Goal: Check status

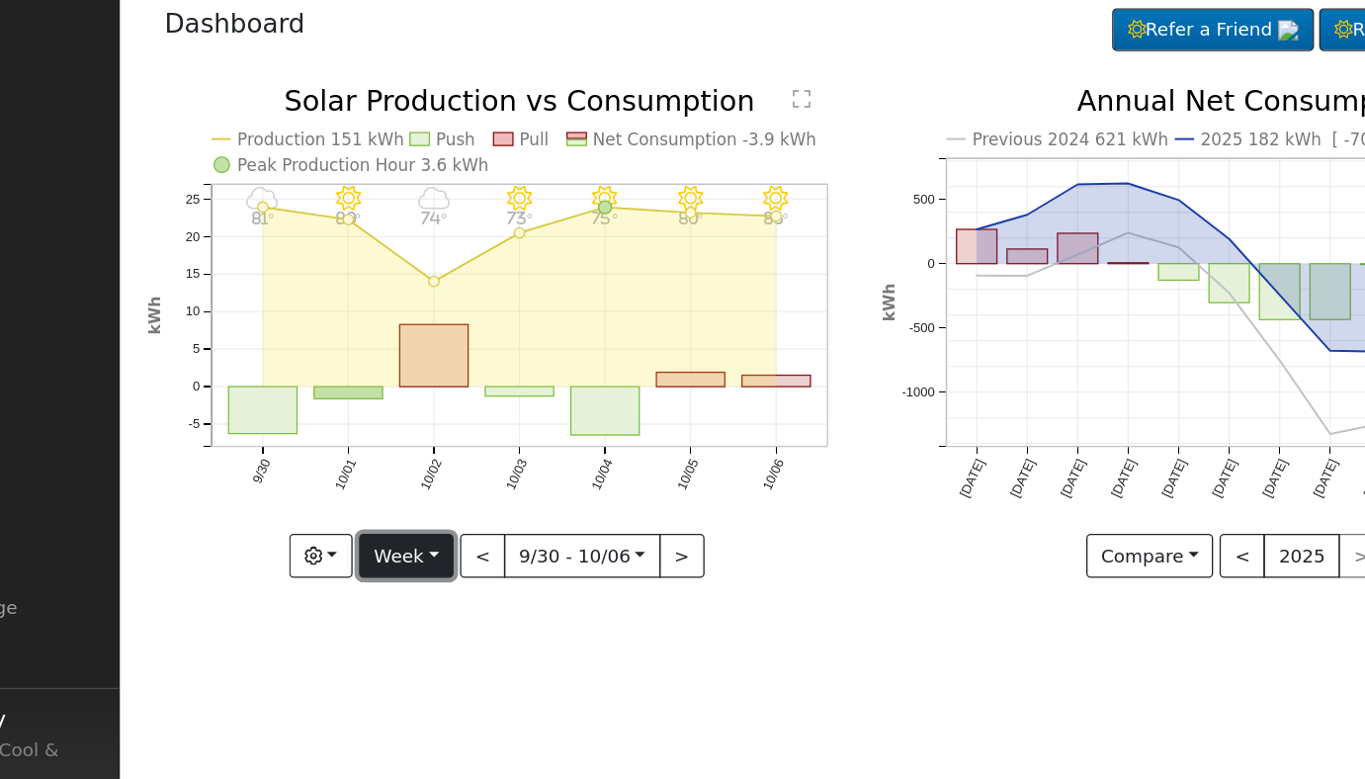
click at [464, 495] on button "Week" at bounding box center [441, 491] width 72 height 34
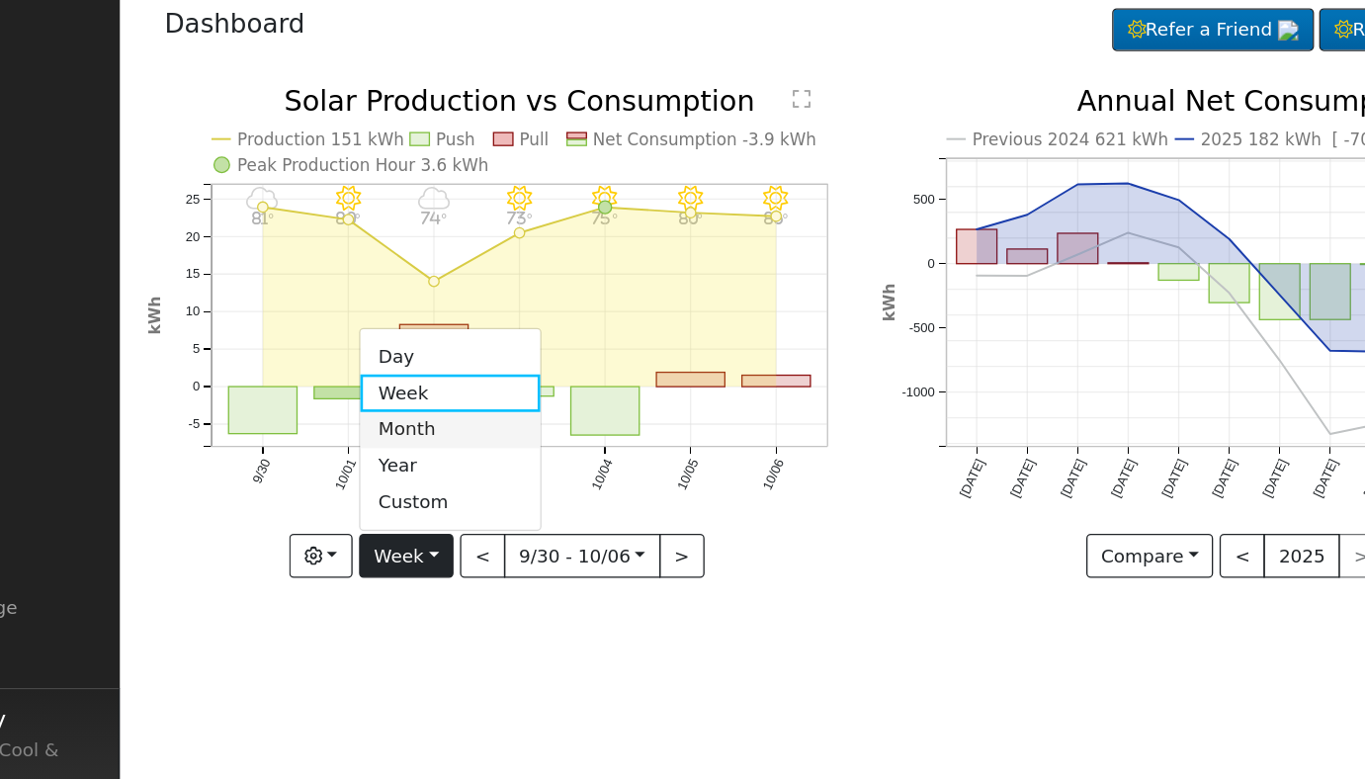
click at [466, 396] on link "Month" at bounding box center [474, 395] width 137 height 28
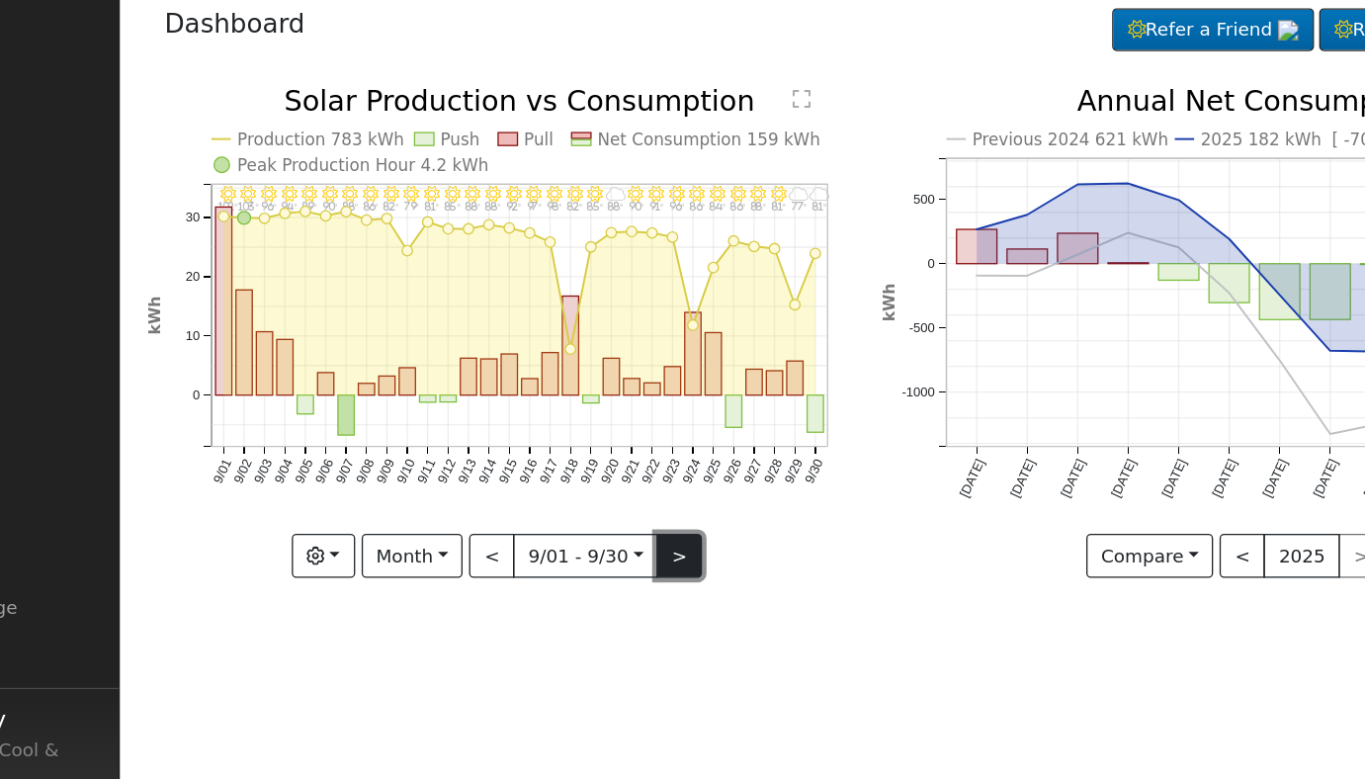
click at [648, 493] on button ">" at bounding box center [650, 491] width 35 height 34
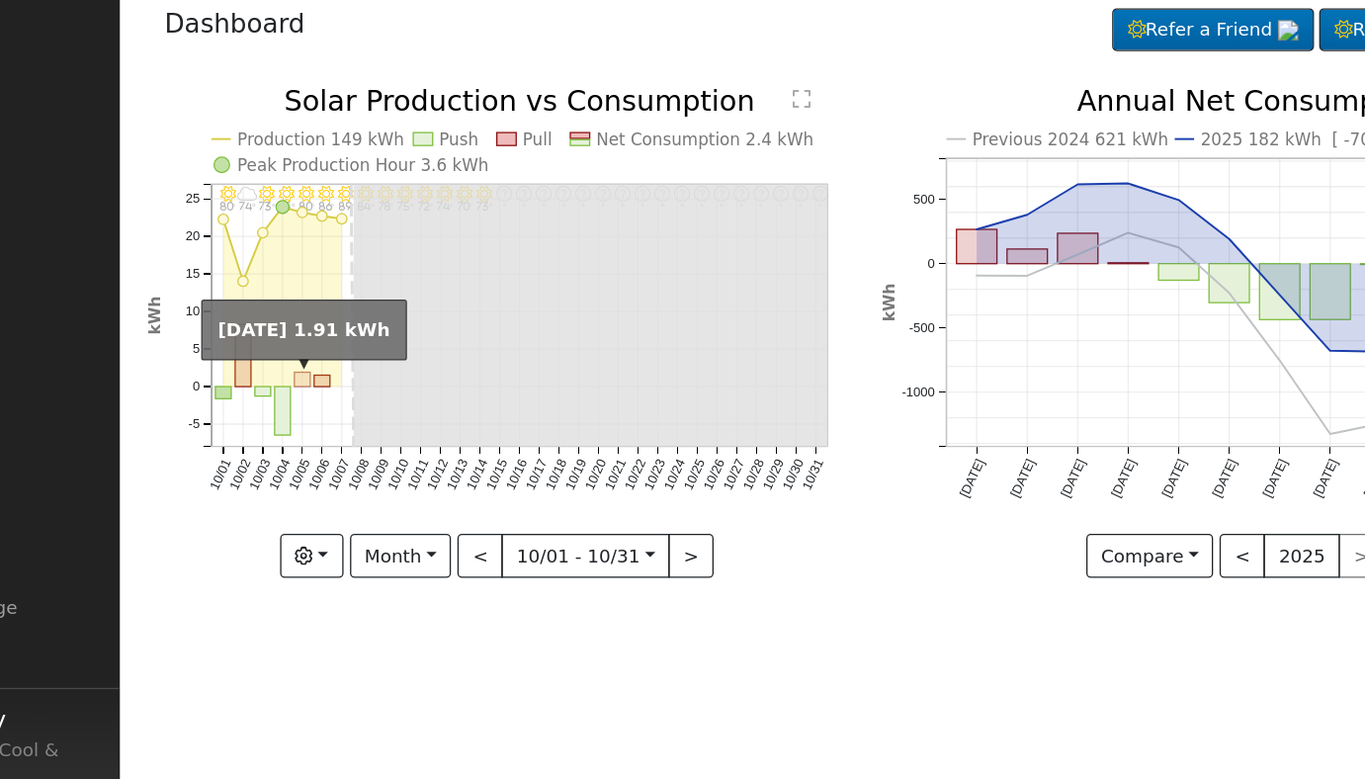
click at [362, 359] on rect "onclick=""" at bounding box center [362, 357] width 12 height 11
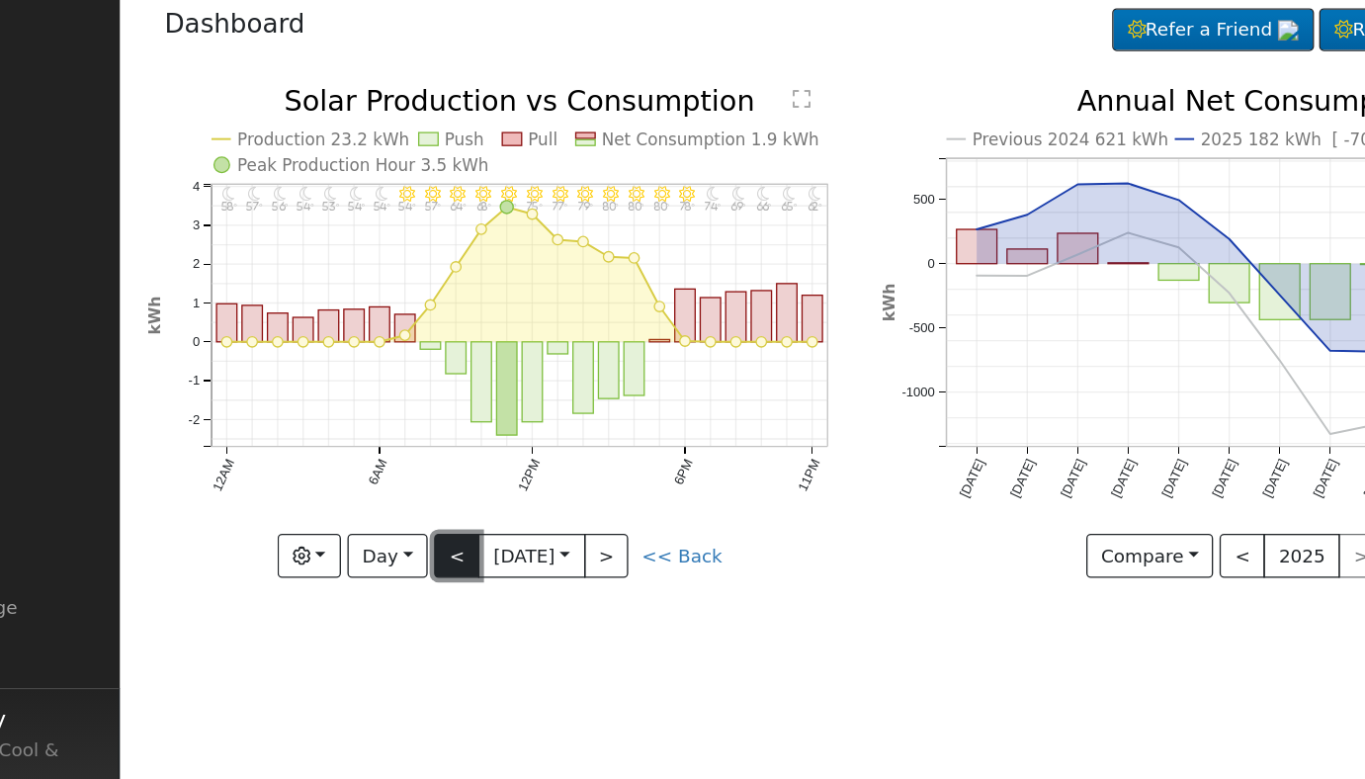
click at [474, 486] on button "<" at bounding box center [480, 491] width 35 height 34
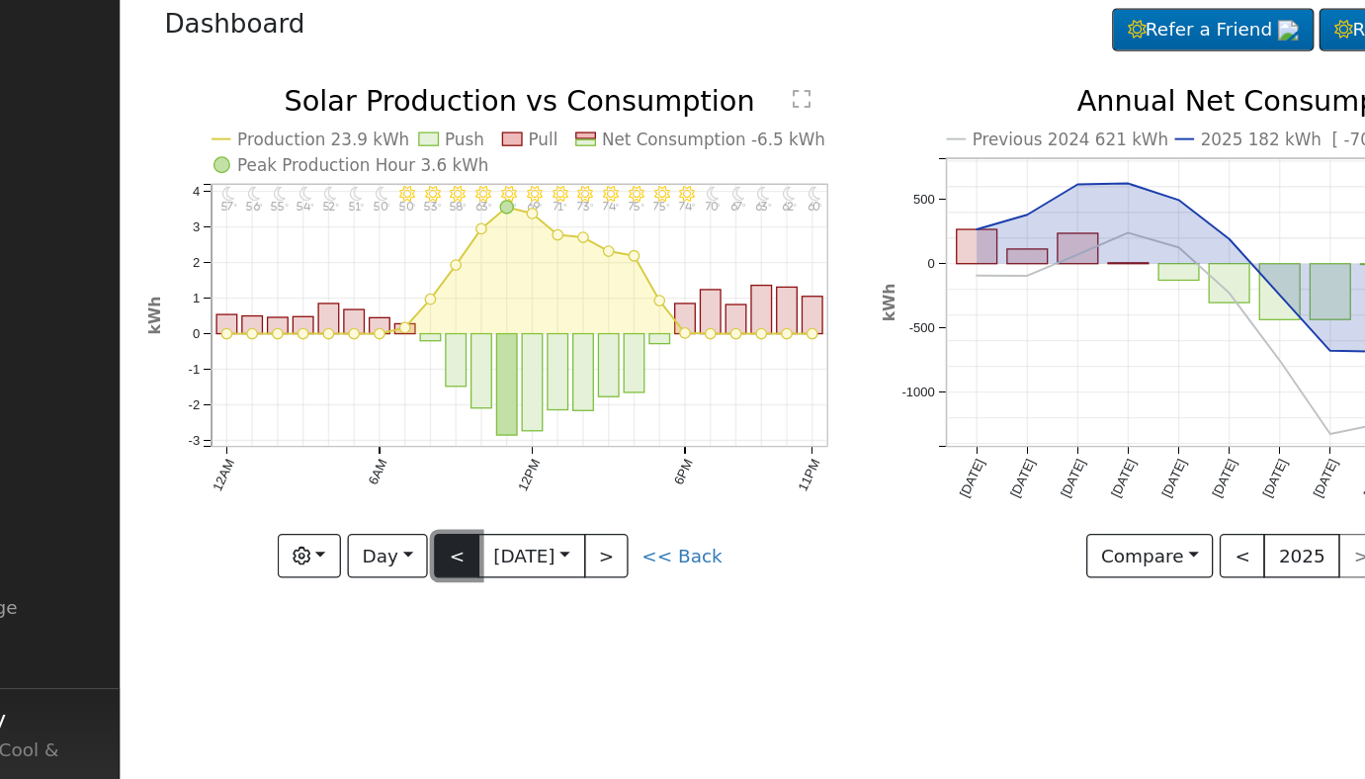
click at [469, 486] on button "<" at bounding box center [480, 491] width 35 height 34
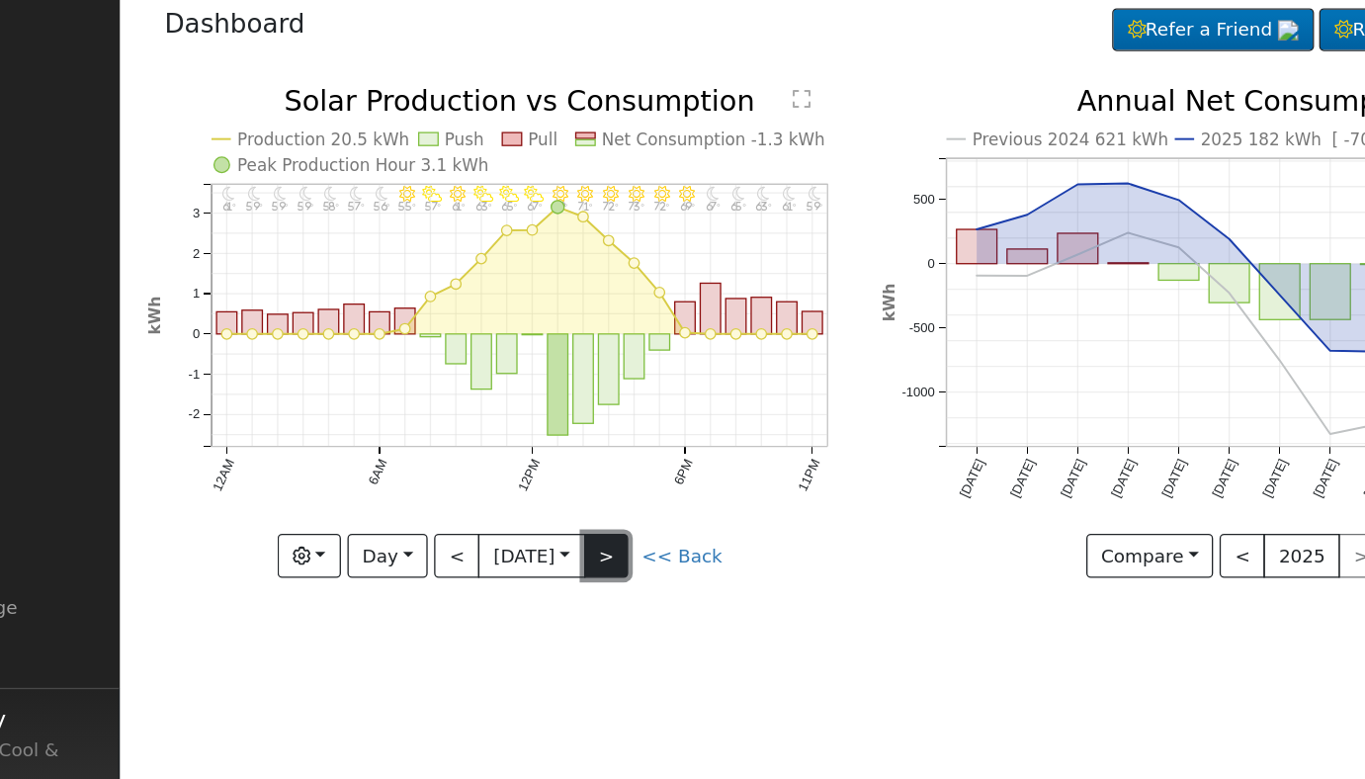
click at [599, 489] on button ">" at bounding box center [594, 491] width 35 height 34
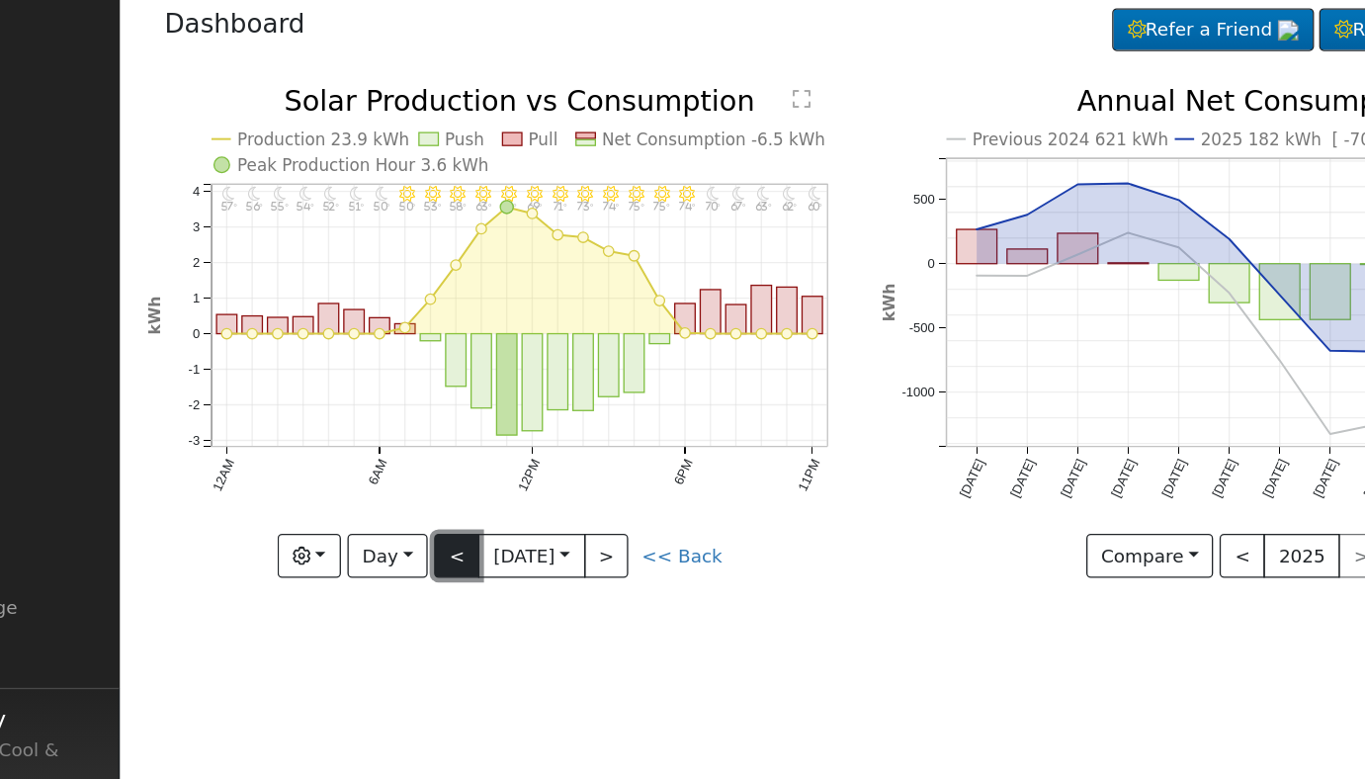
click at [479, 488] on button "<" at bounding box center [480, 491] width 35 height 34
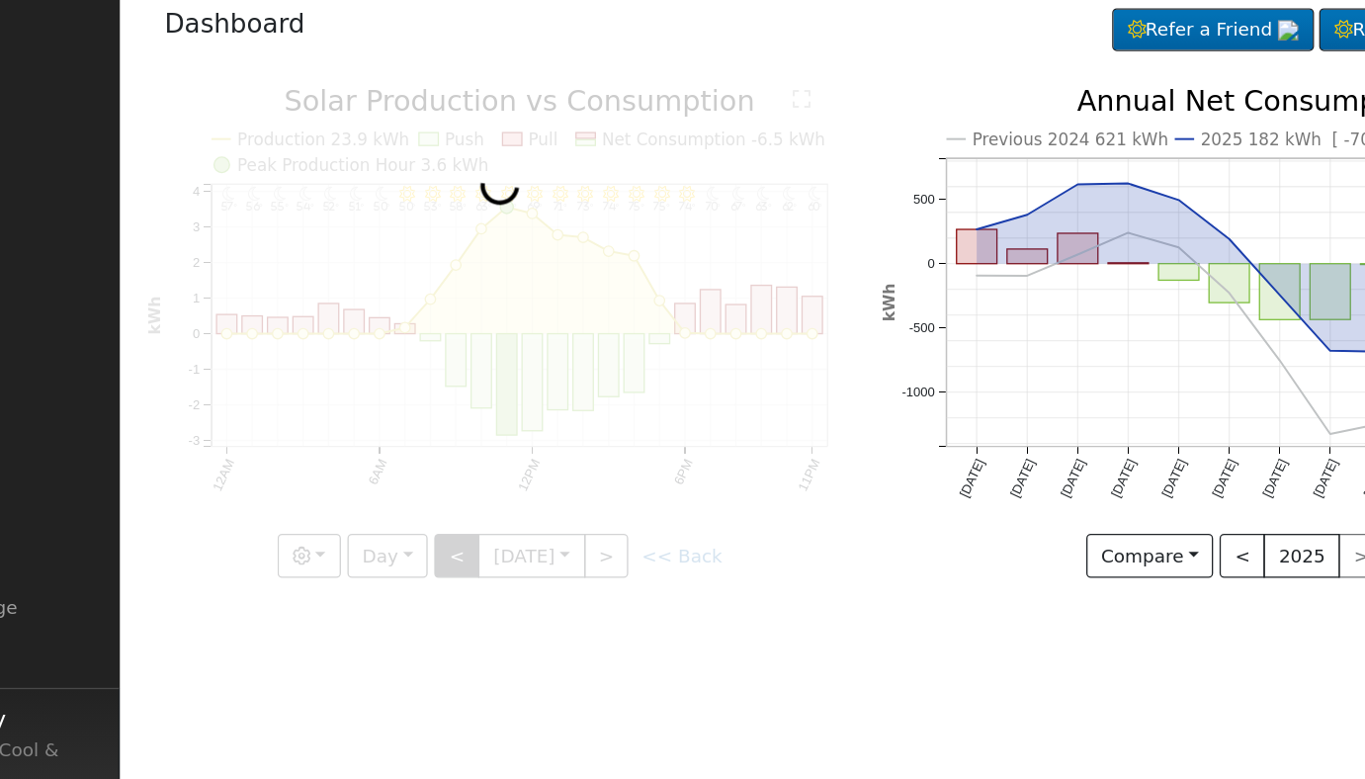
click at [479, 488] on div at bounding box center [513, 320] width 541 height 375
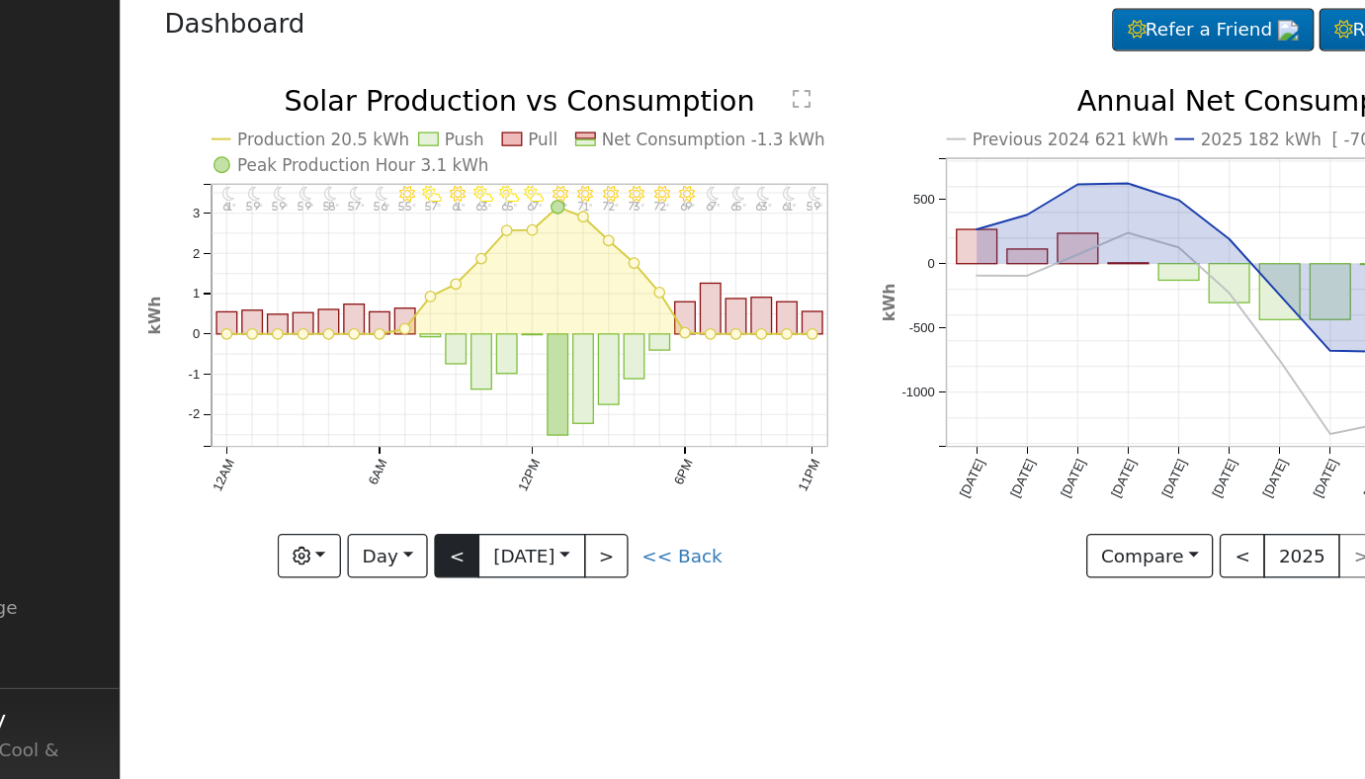
click at [479, 488] on div at bounding box center [513, 320] width 541 height 375
click at [479, 488] on button "<" at bounding box center [480, 491] width 35 height 34
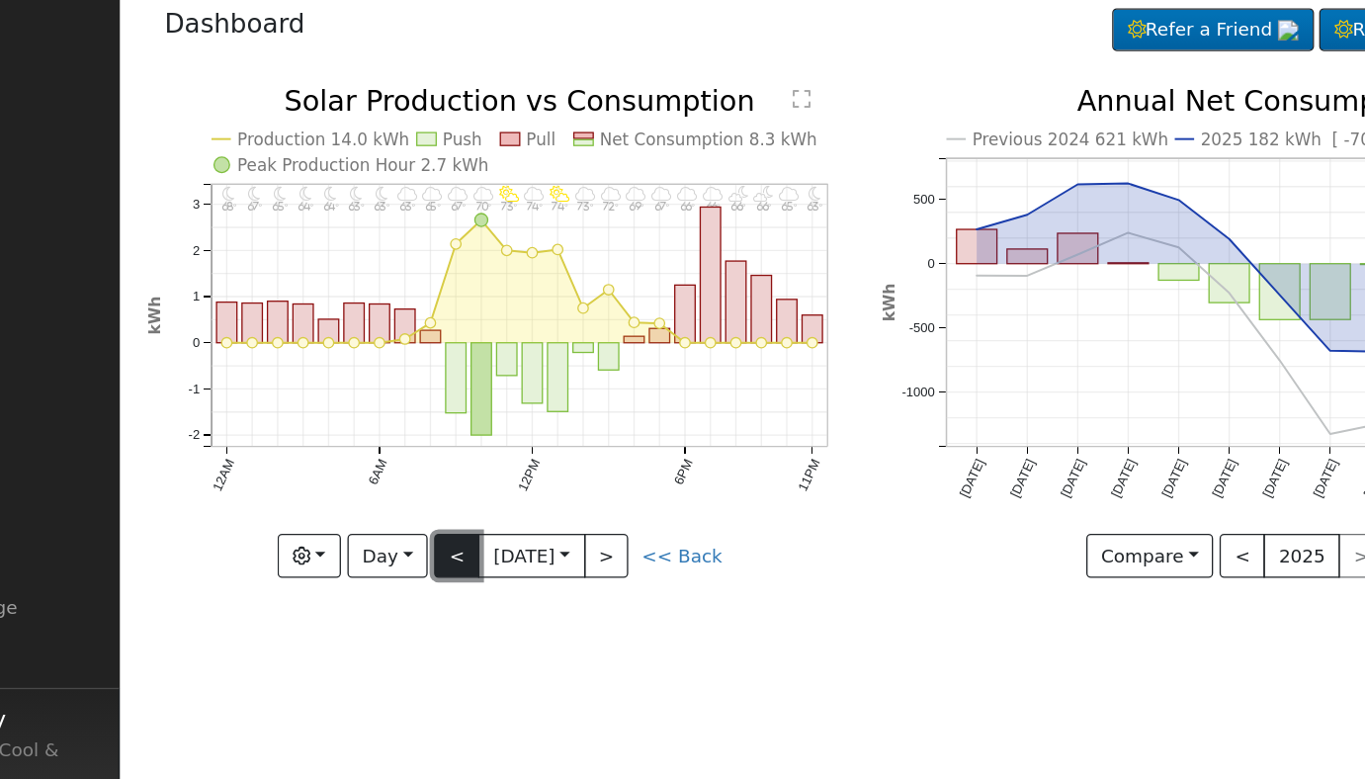
click at [479, 488] on button "<" at bounding box center [480, 491] width 35 height 34
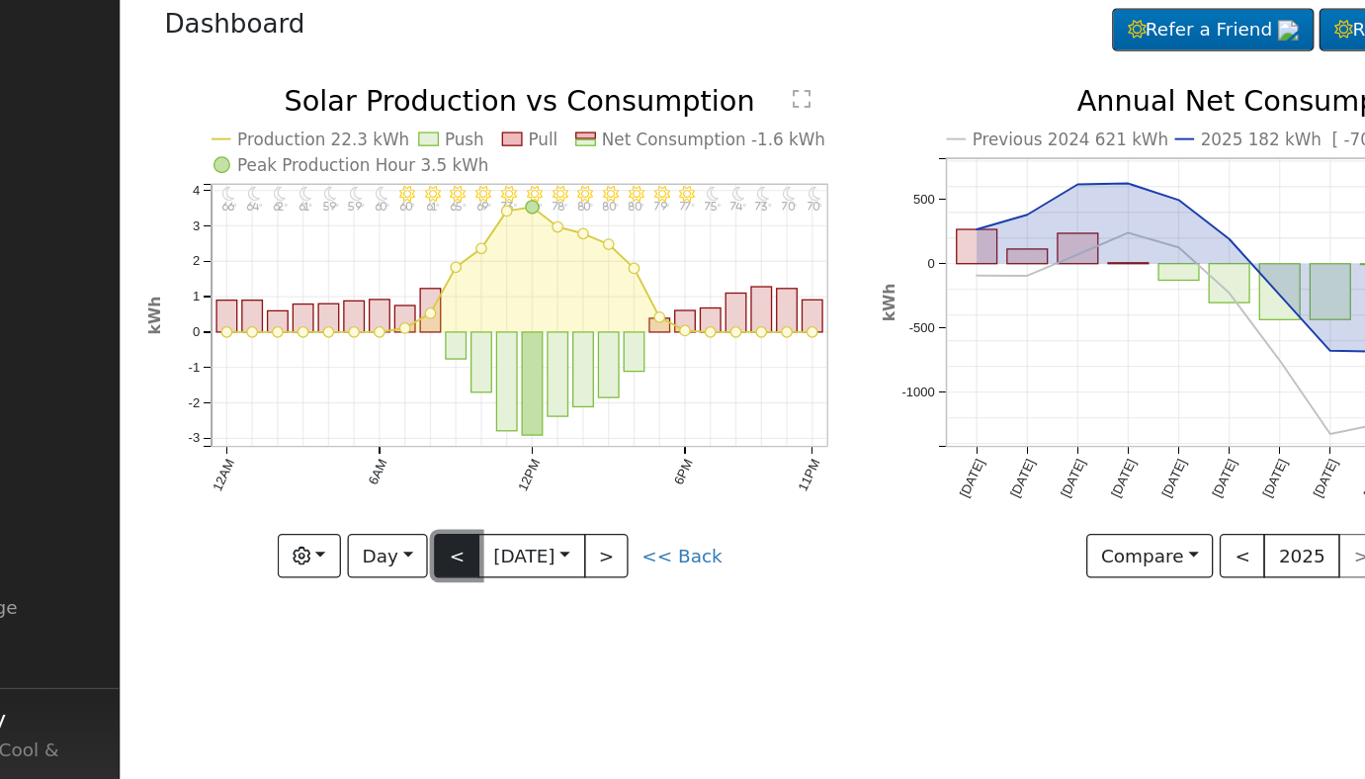
click at [479, 487] on button "<" at bounding box center [480, 491] width 35 height 34
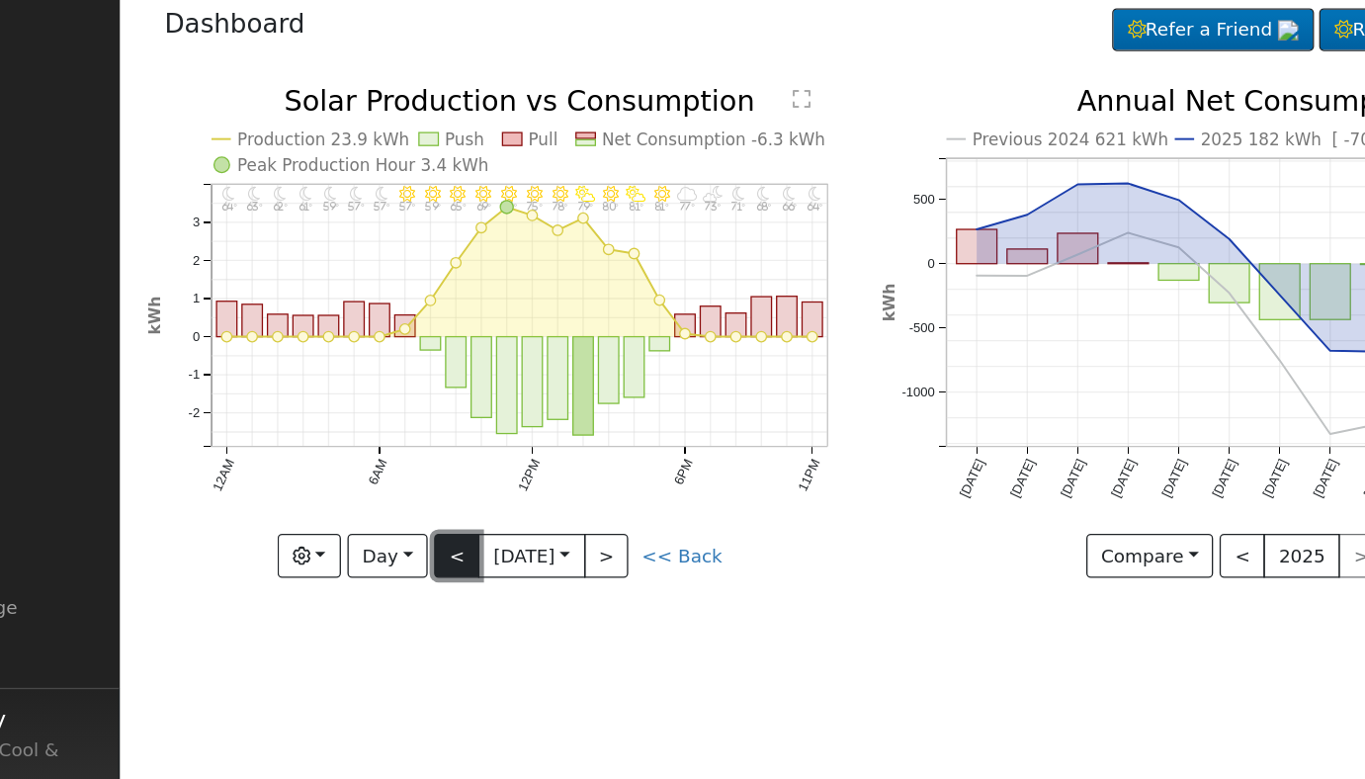
click at [479, 487] on button "<" at bounding box center [480, 491] width 35 height 34
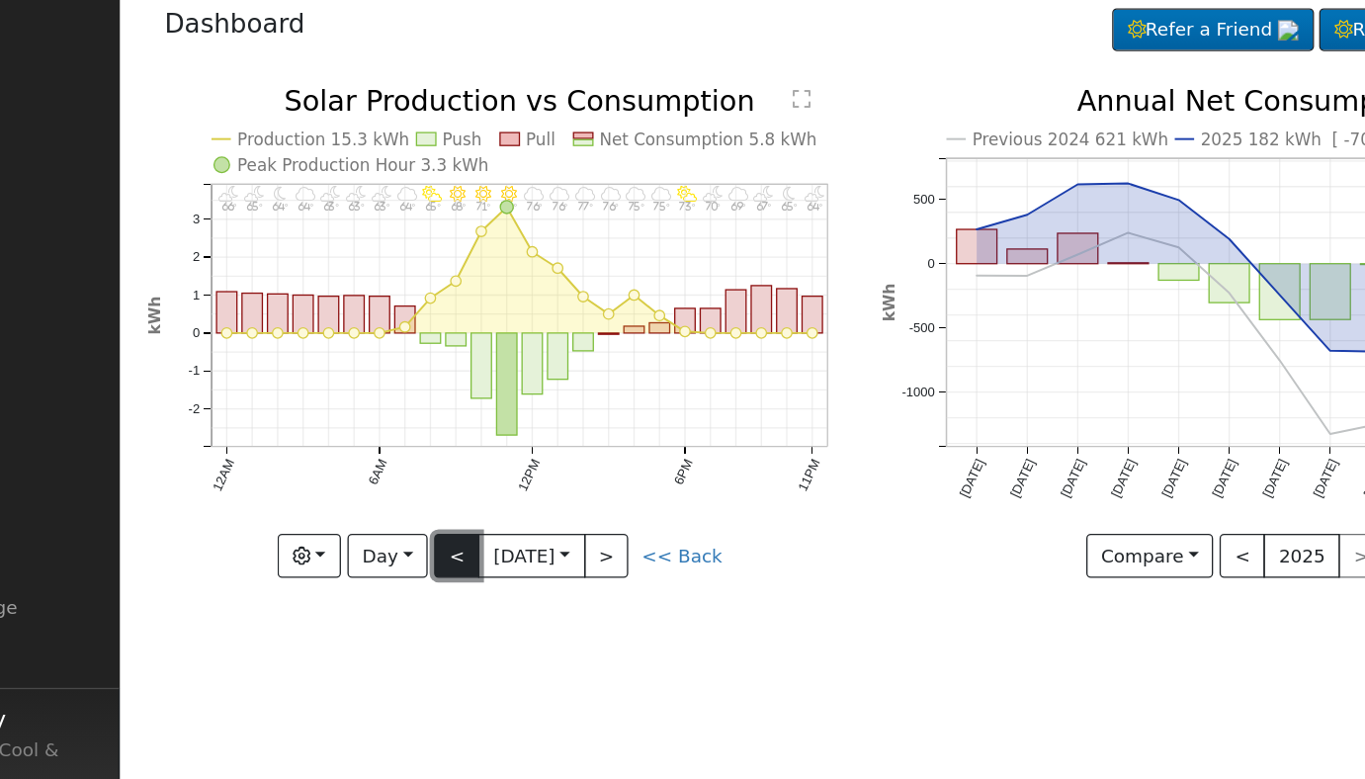
click at [479, 487] on button "<" at bounding box center [480, 491] width 35 height 34
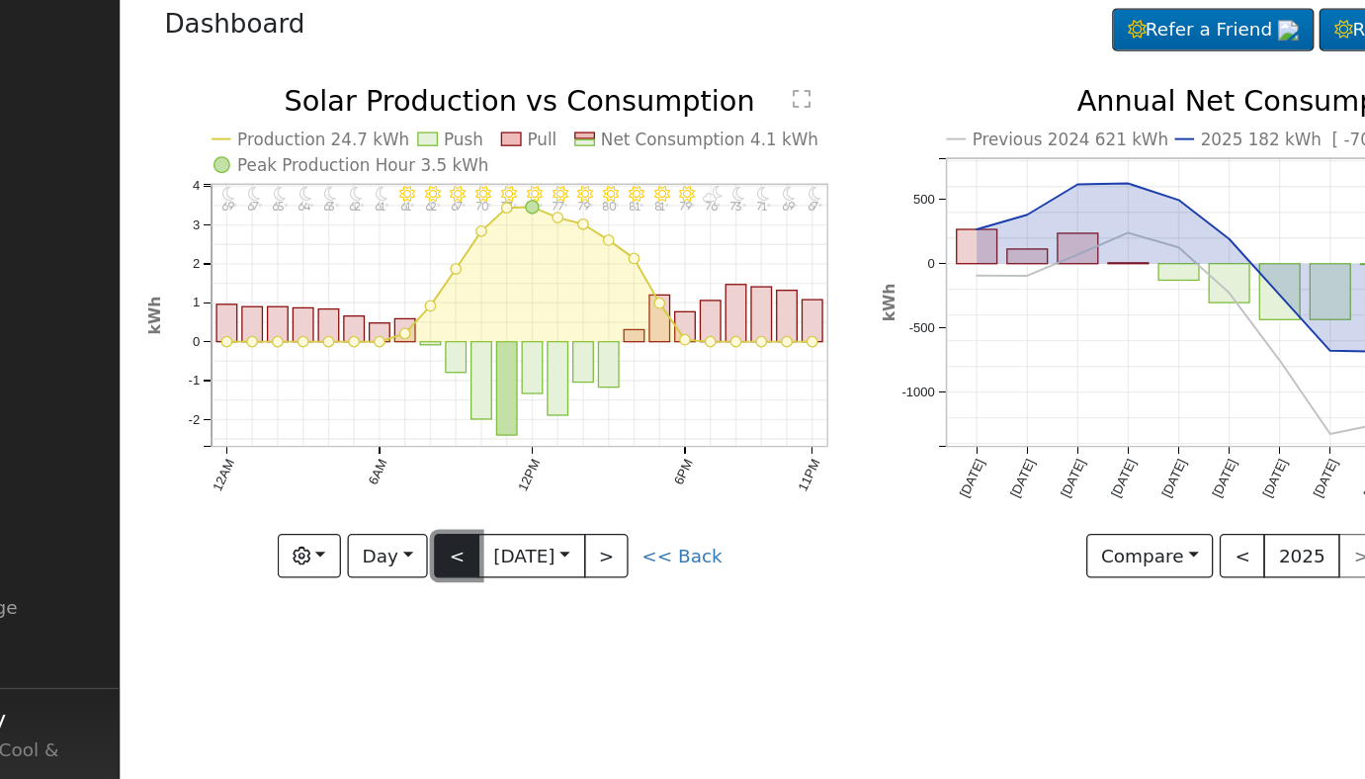
click at [479, 487] on button "<" at bounding box center [480, 491] width 35 height 34
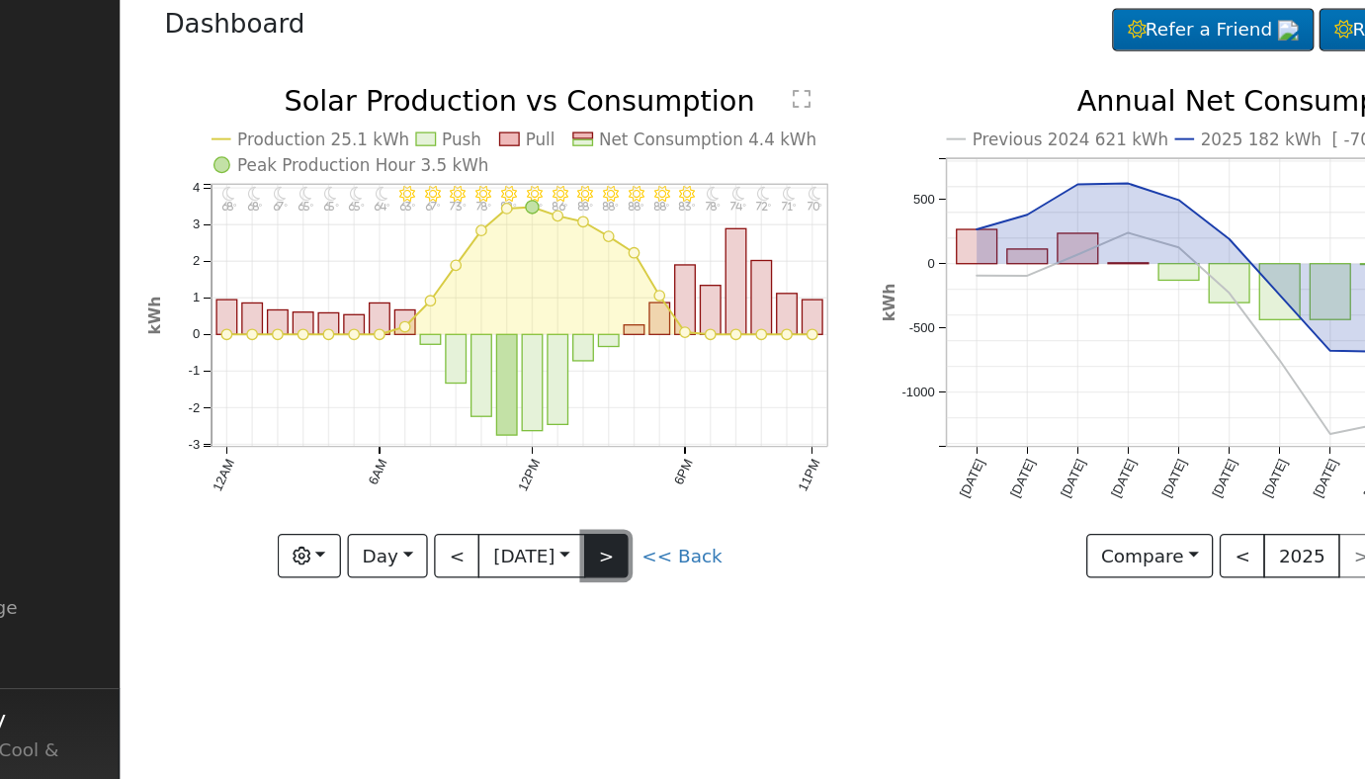
click at [608, 487] on button ">" at bounding box center [594, 491] width 35 height 34
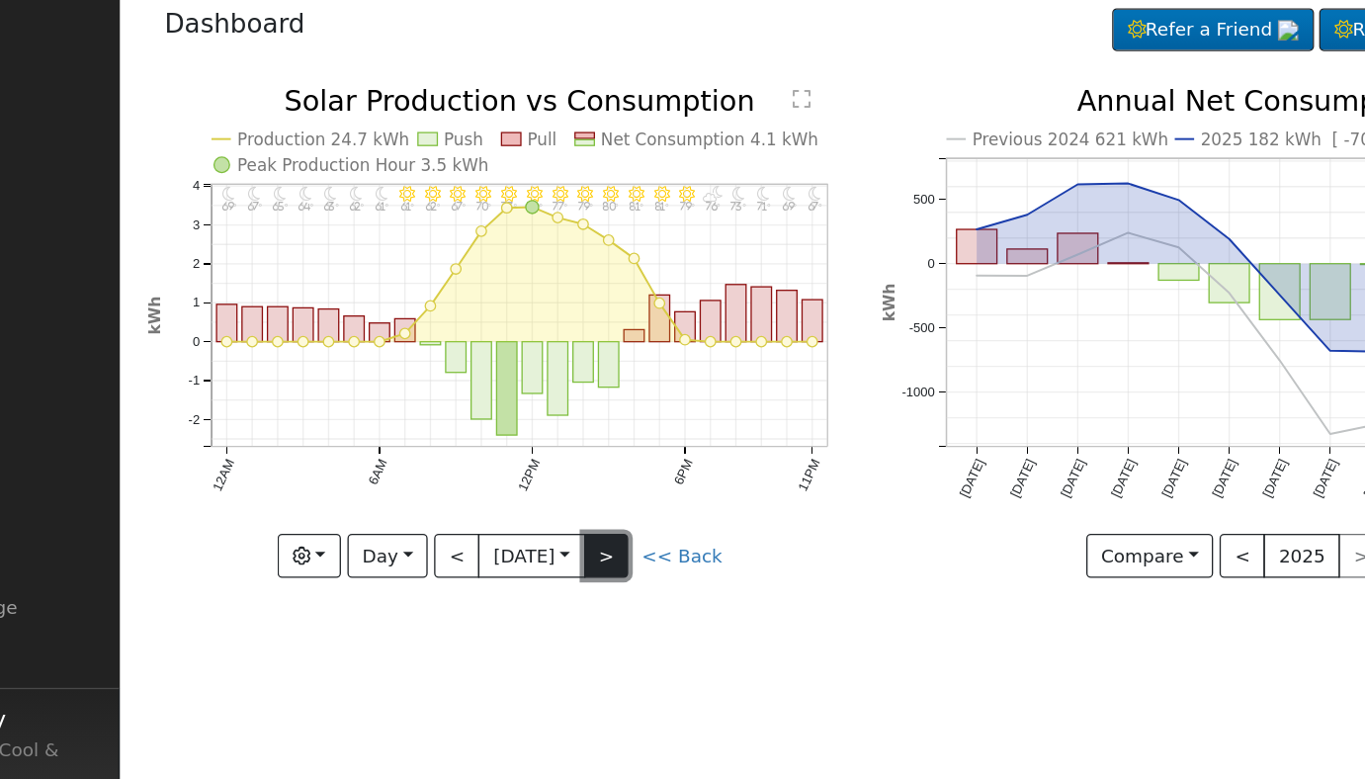
click at [608, 487] on button ">" at bounding box center [594, 491] width 35 height 34
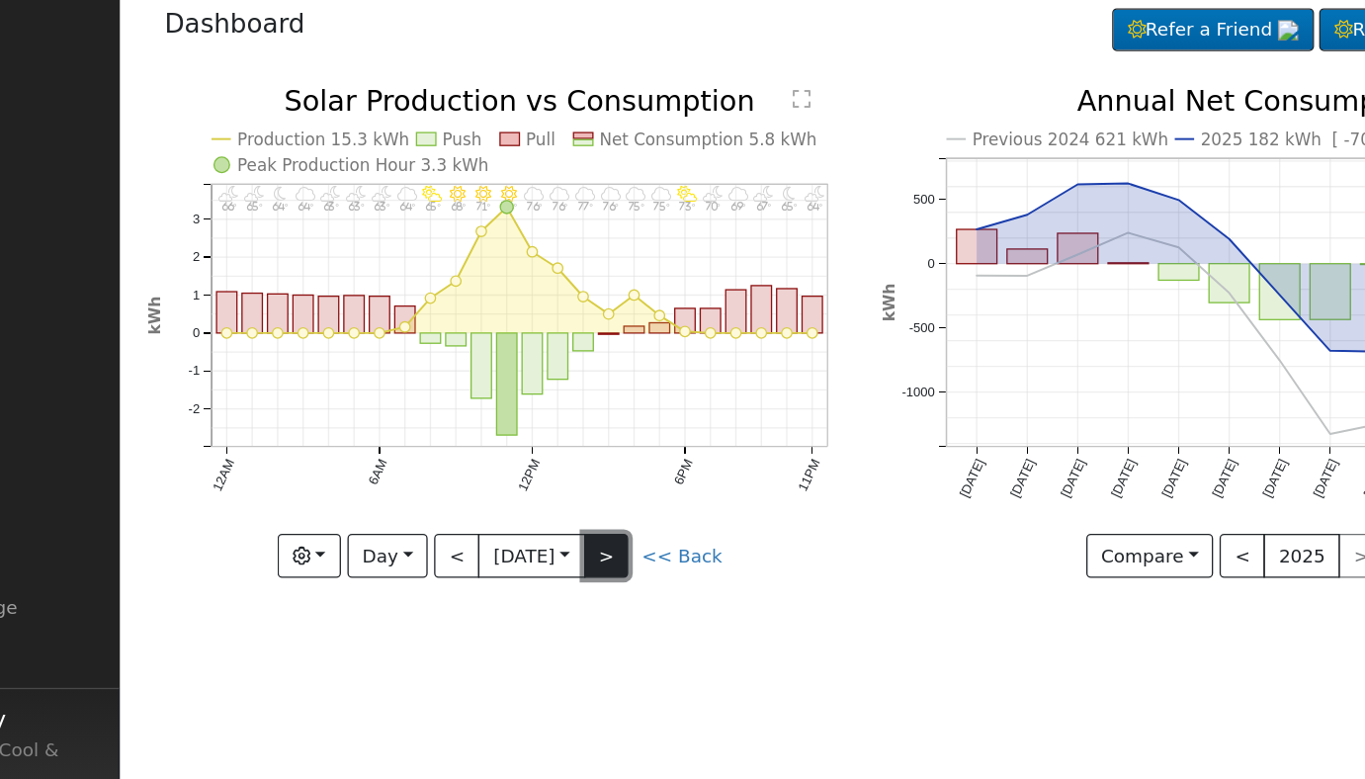
click at [608, 487] on button ">" at bounding box center [594, 491] width 35 height 34
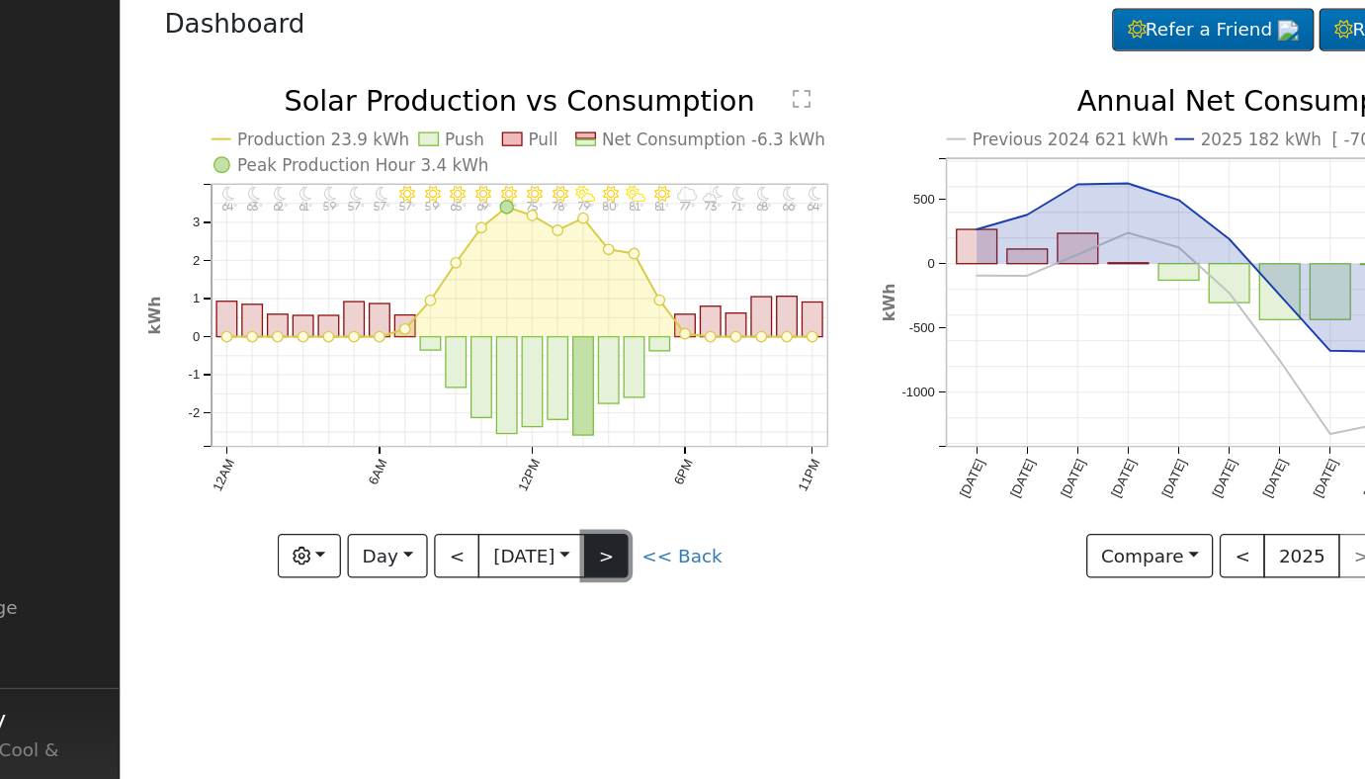
click at [608, 487] on button ">" at bounding box center [594, 491] width 35 height 34
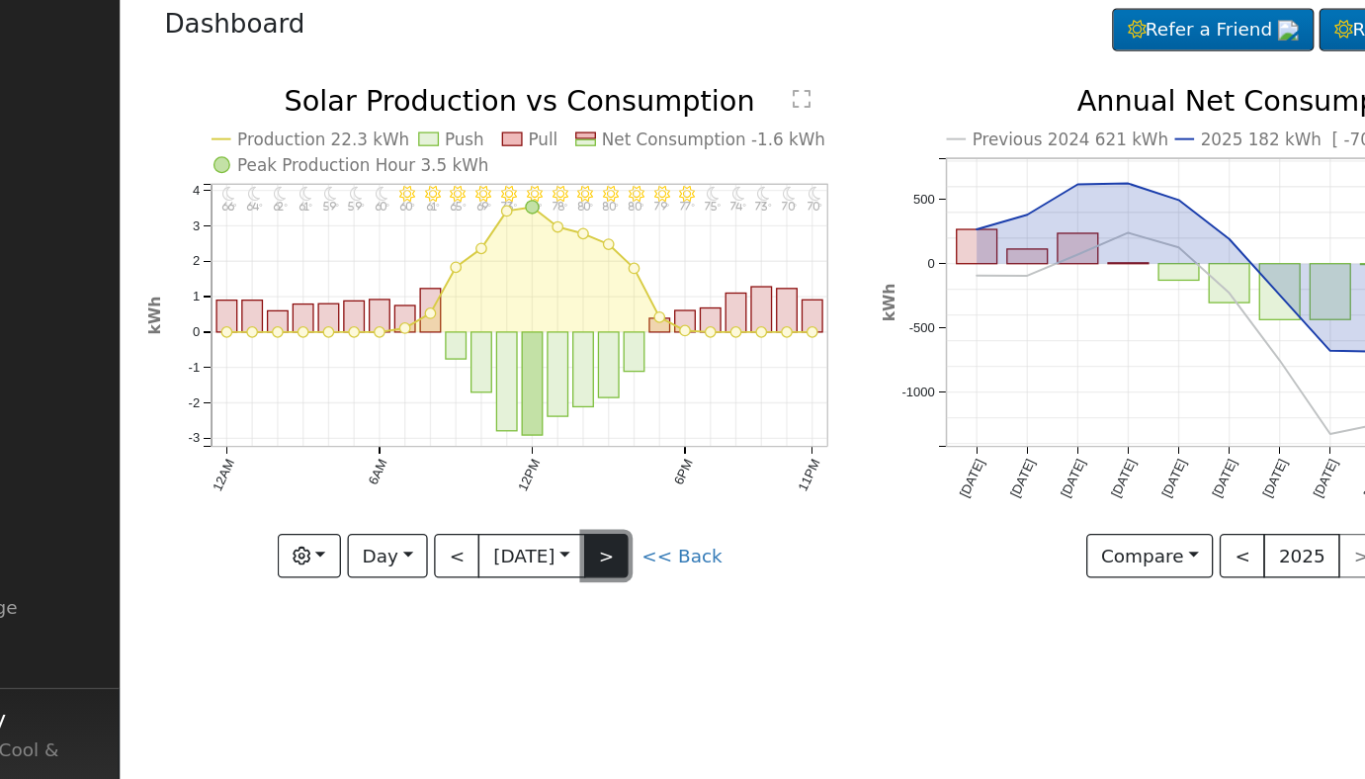
click at [608, 487] on button ">" at bounding box center [594, 491] width 35 height 34
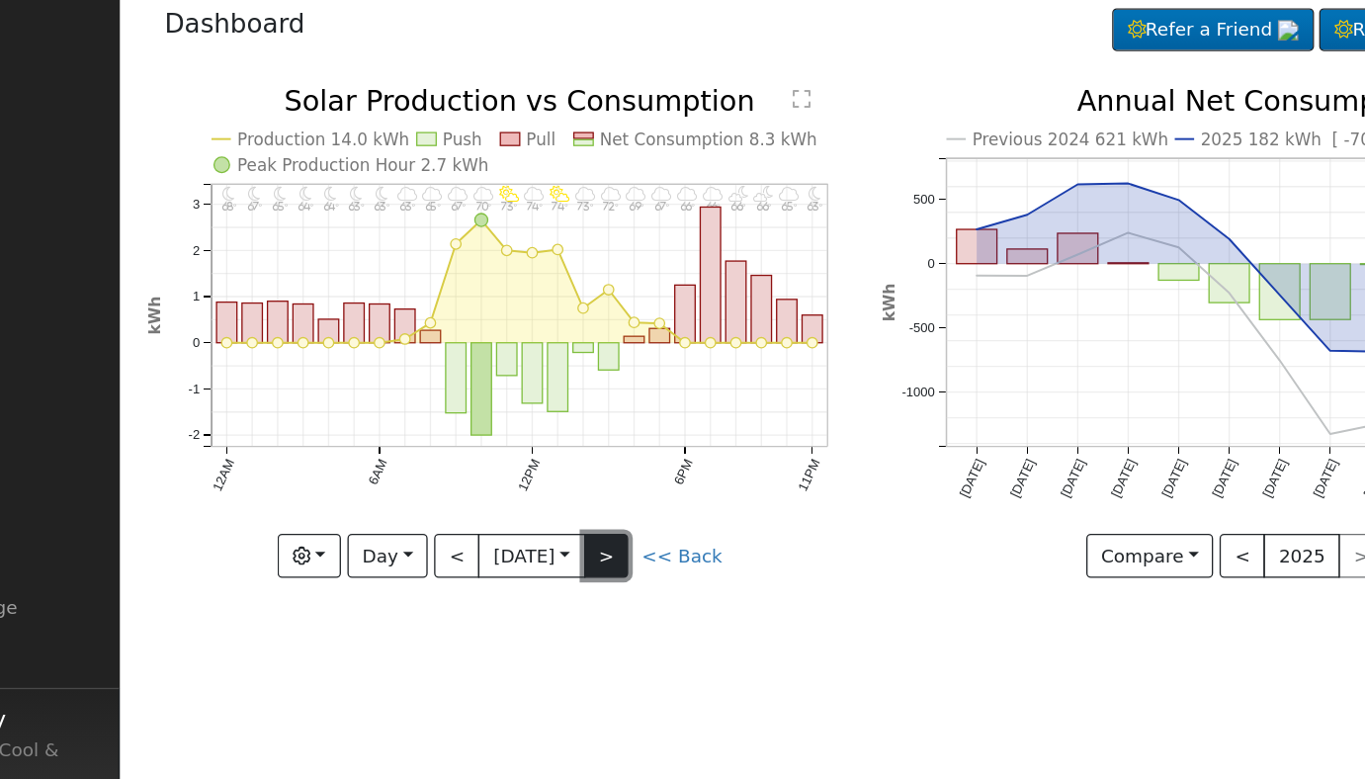
click at [608, 487] on button ">" at bounding box center [594, 491] width 35 height 34
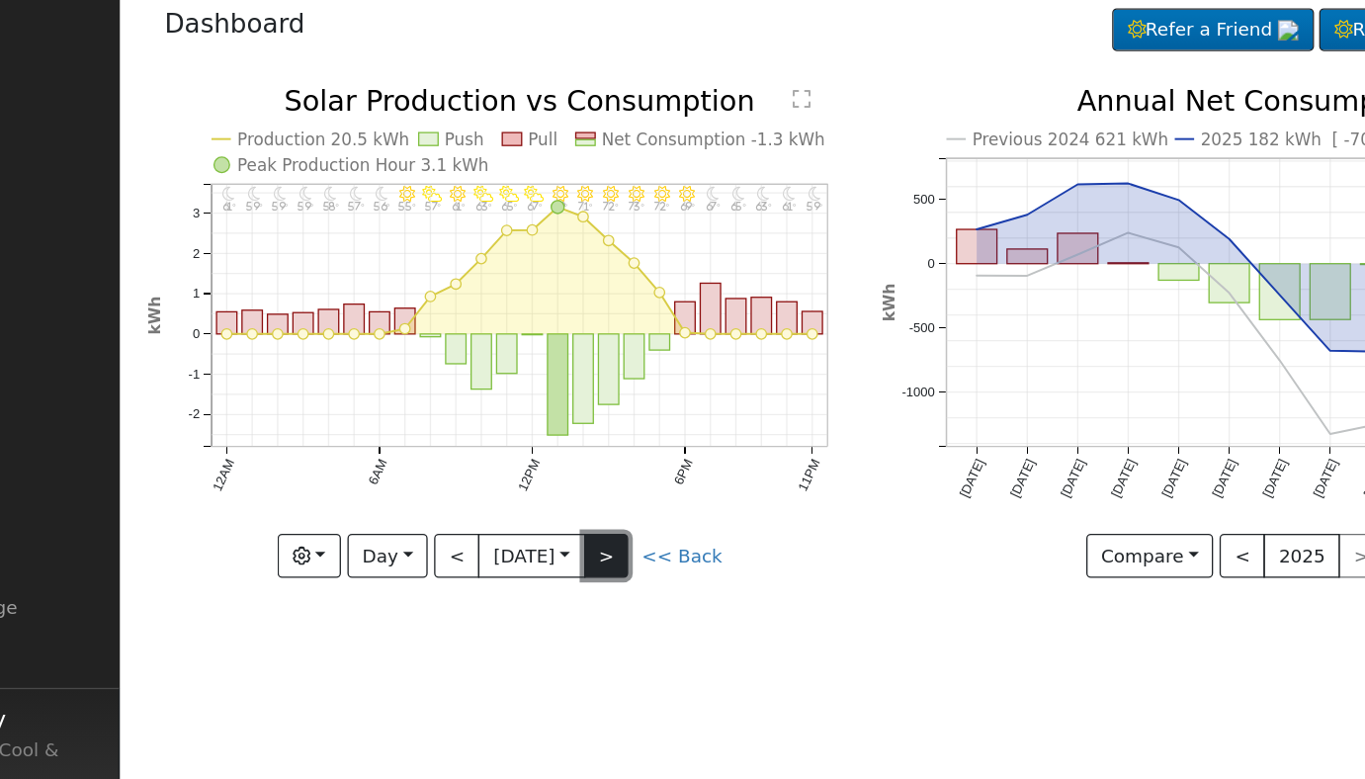
click at [608, 487] on button ">" at bounding box center [594, 491] width 35 height 34
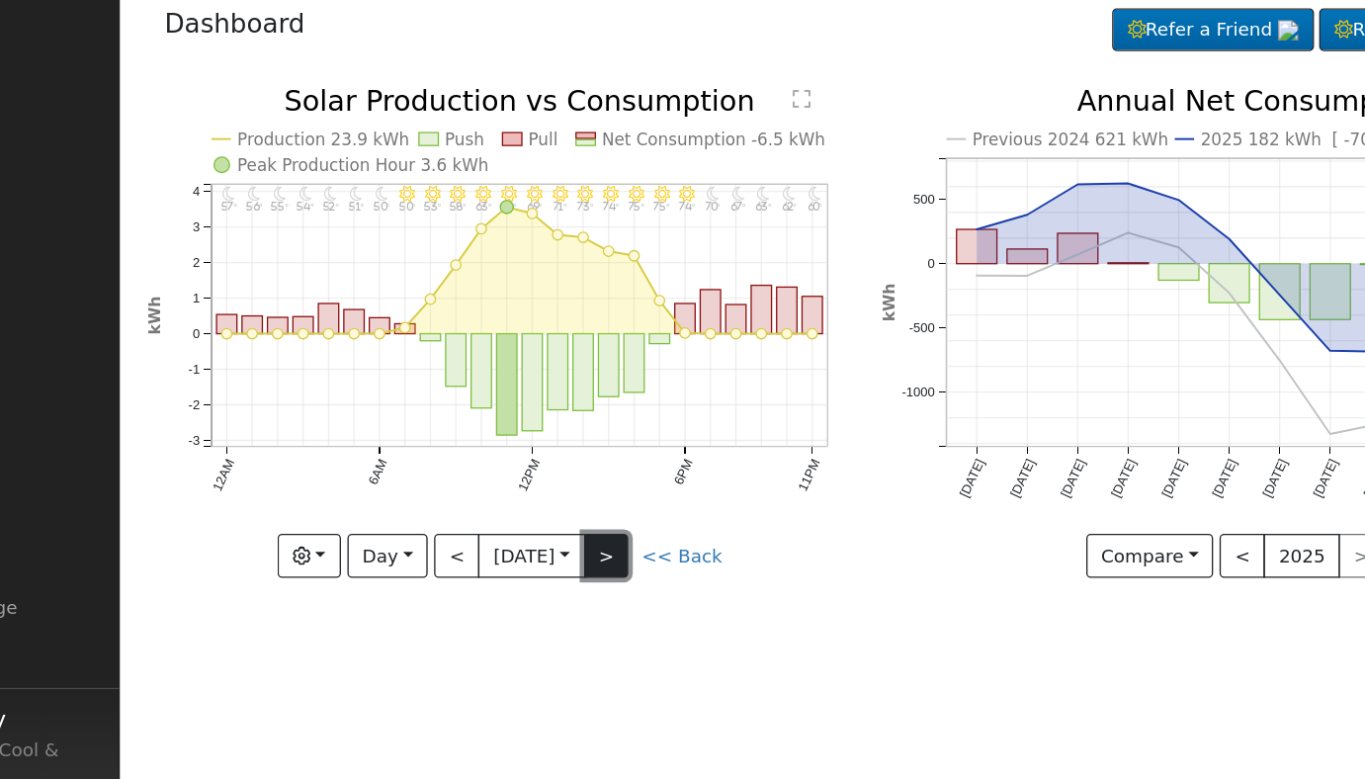
click at [608, 487] on button ">" at bounding box center [594, 491] width 35 height 34
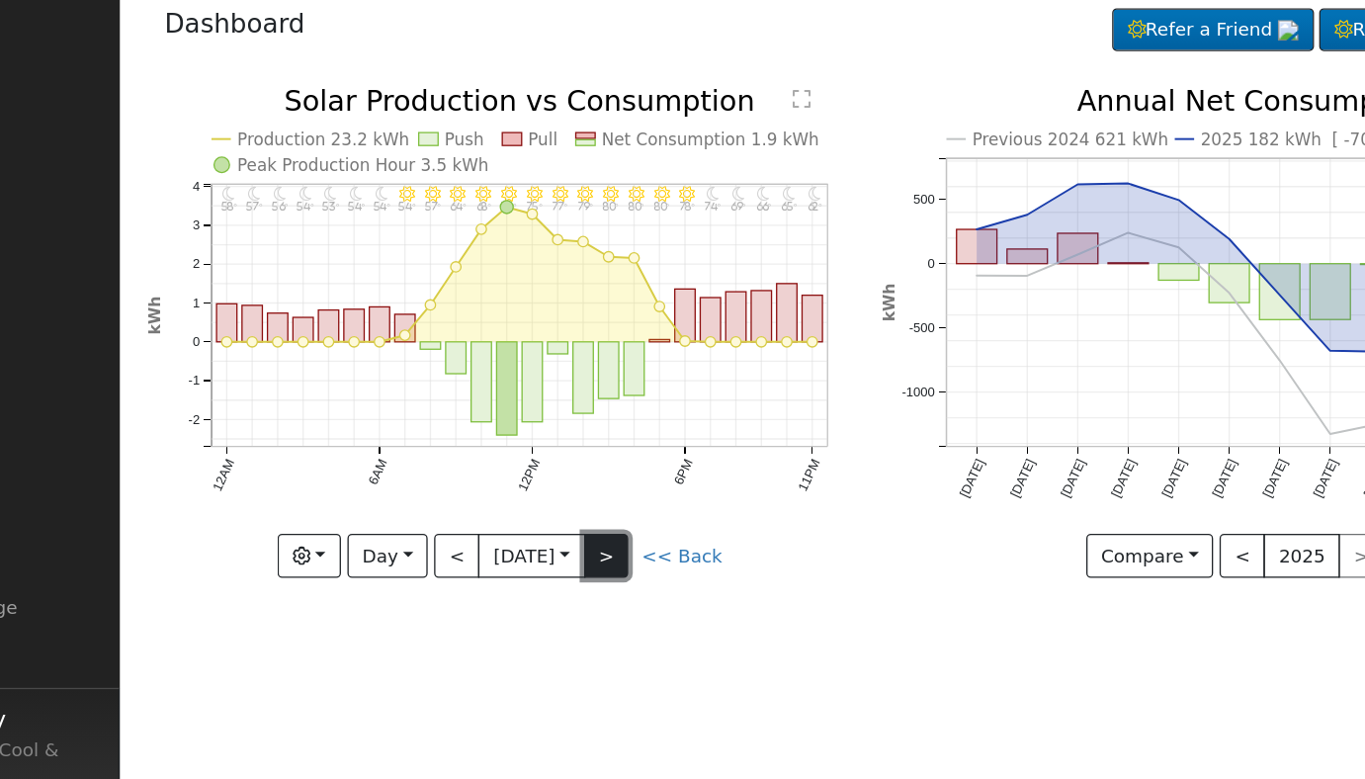
click at [608, 487] on button ">" at bounding box center [594, 491] width 35 height 34
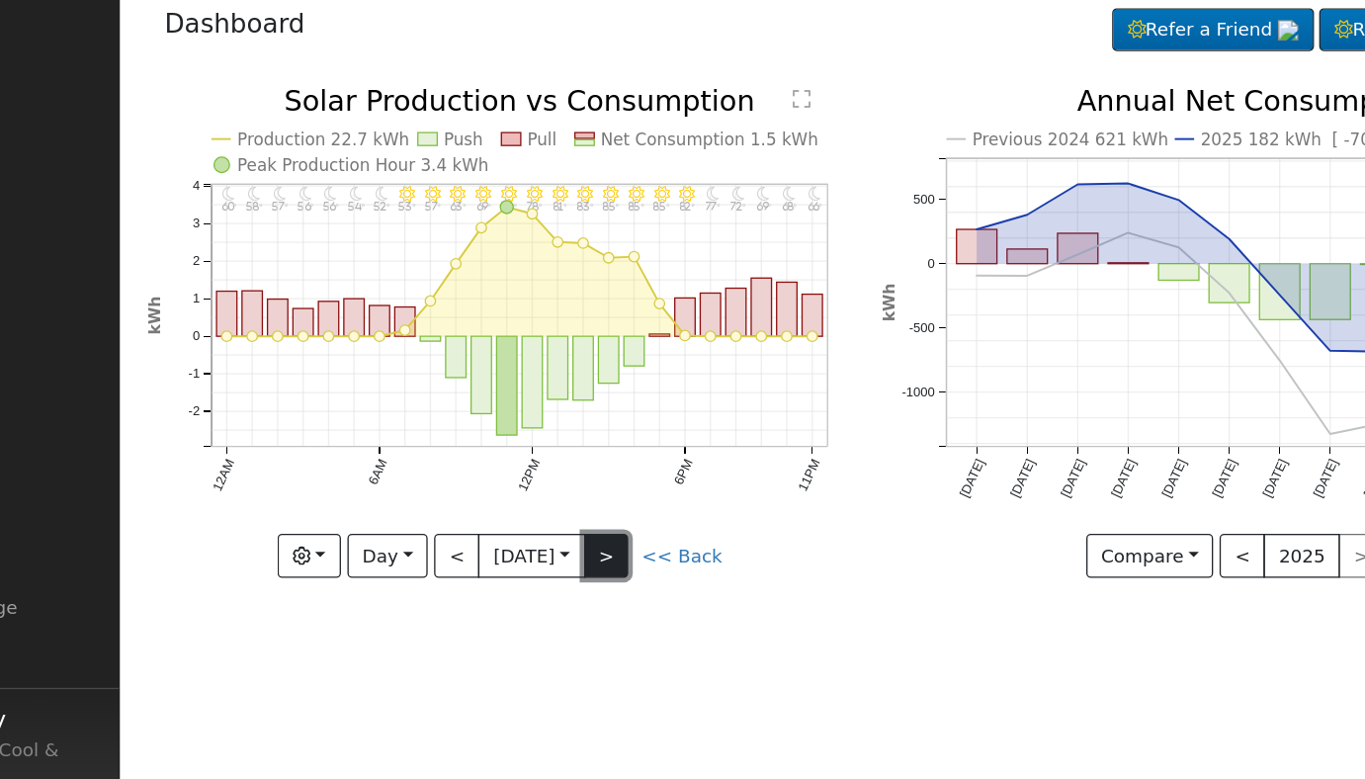
click at [608, 487] on button ">" at bounding box center [594, 491] width 35 height 34
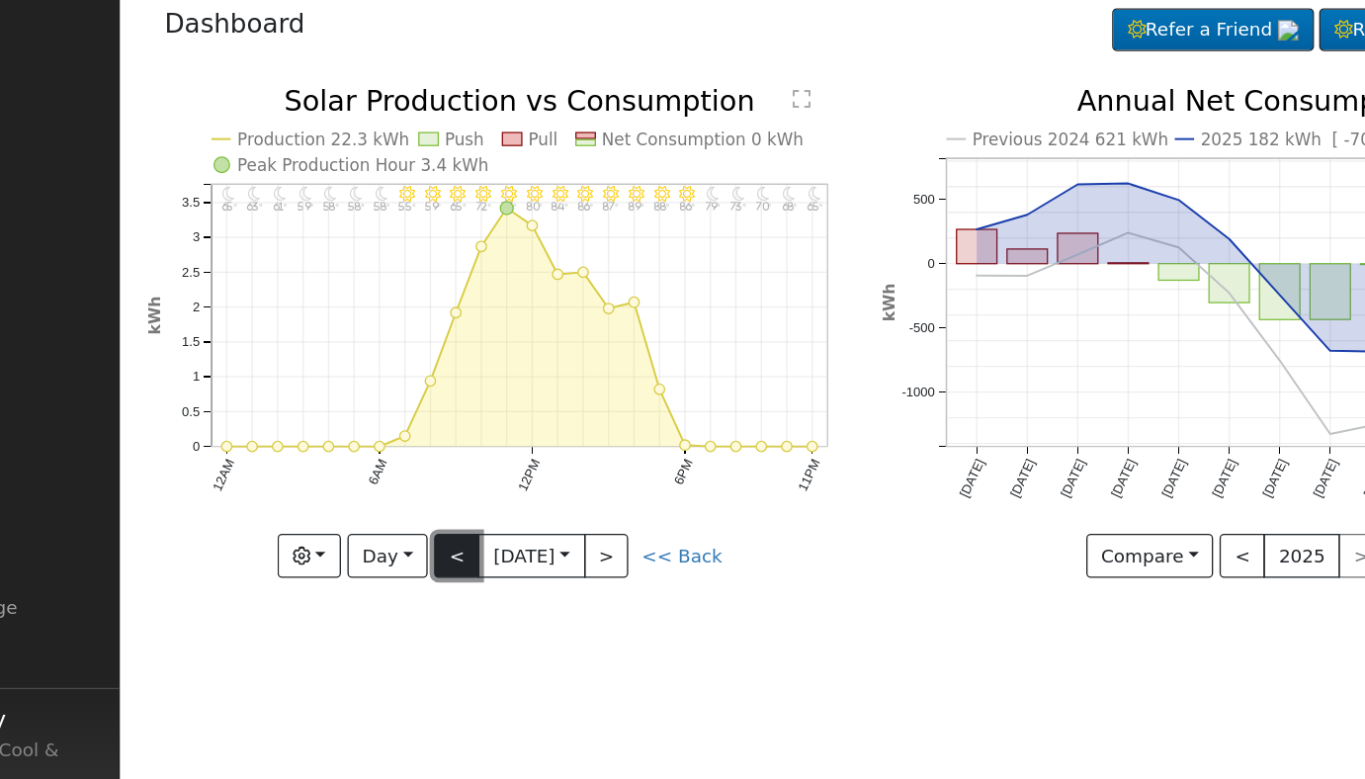
click at [477, 488] on button "<" at bounding box center [480, 491] width 35 height 34
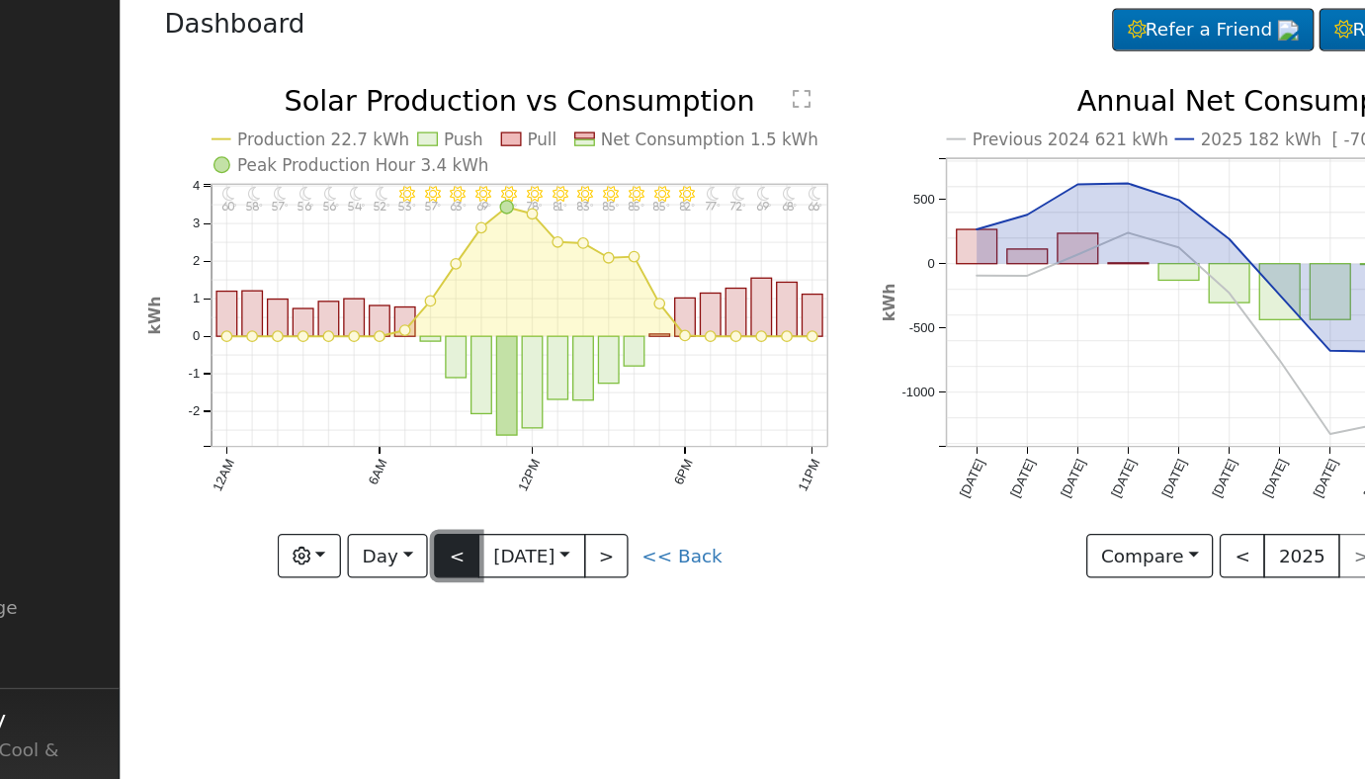
click at [477, 488] on button "<" at bounding box center [480, 491] width 35 height 34
type input "[DATE]"
